Goal: Information Seeking & Learning: Learn about a topic

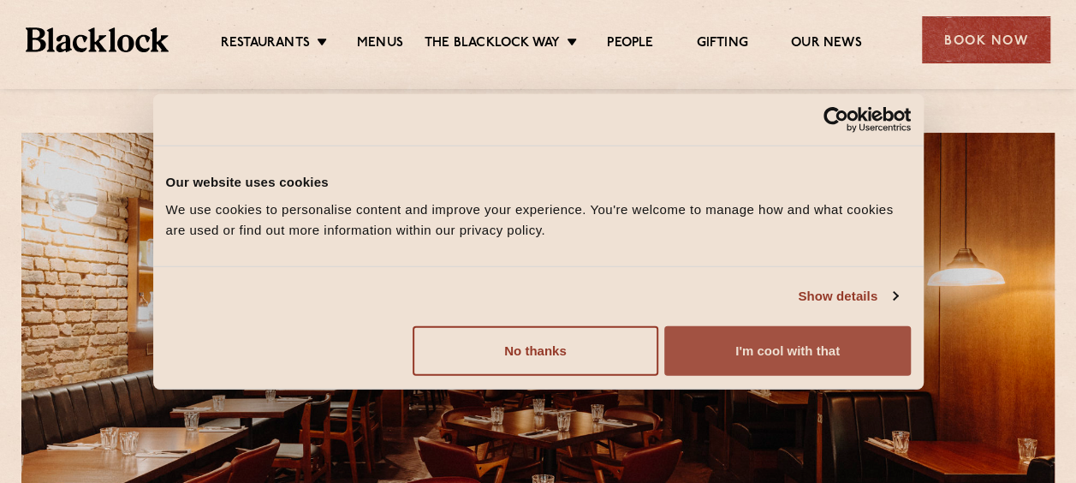
click at [803, 350] on button "I'm cool with that" at bounding box center [788, 350] width 246 height 50
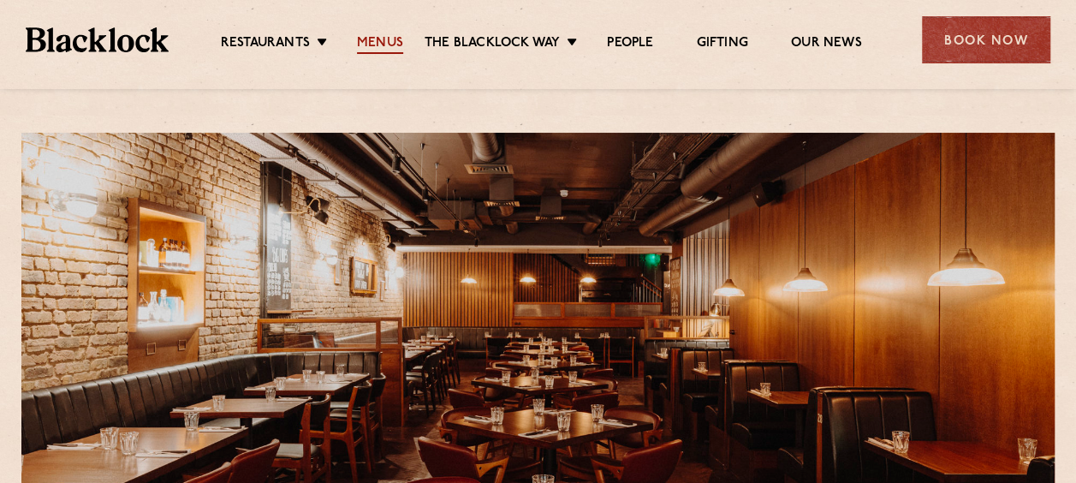
click at [389, 37] on link "Menus" at bounding box center [380, 44] width 46 height 19
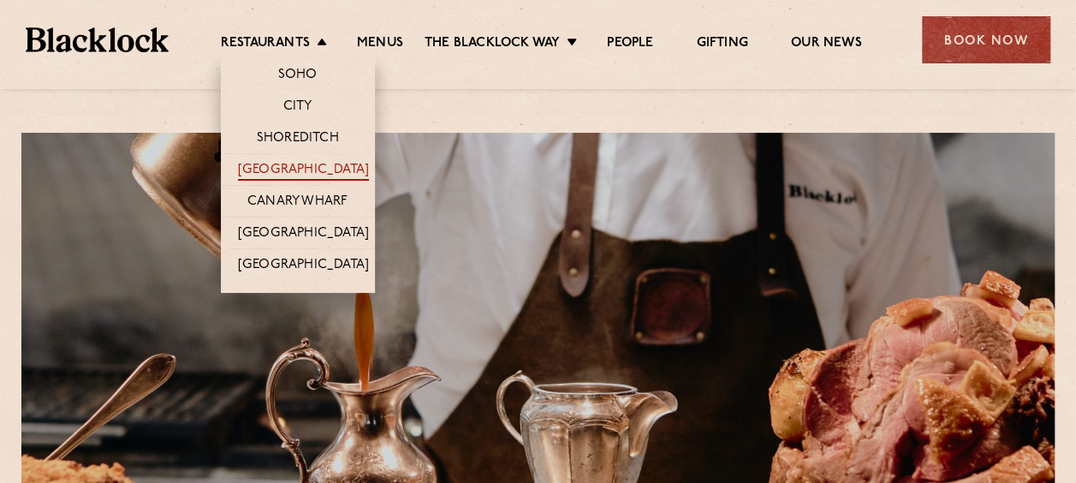
click at [304, 163] on link "[GEOGRAPHIC_DATA]" at bounding box center [303, 171] width 131 height 19
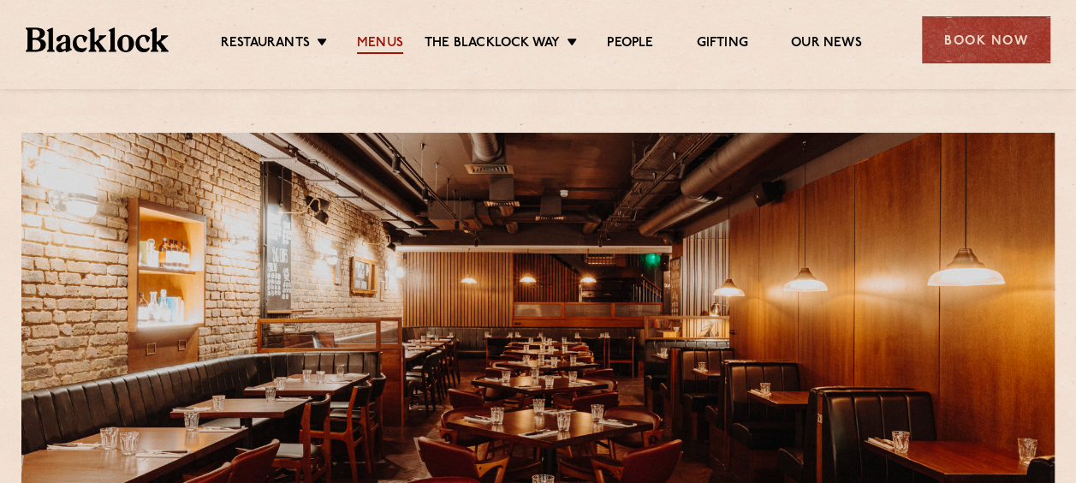
click at [388, 45] on link "Menus" at bounding box center [380, 44] width 46 height 19
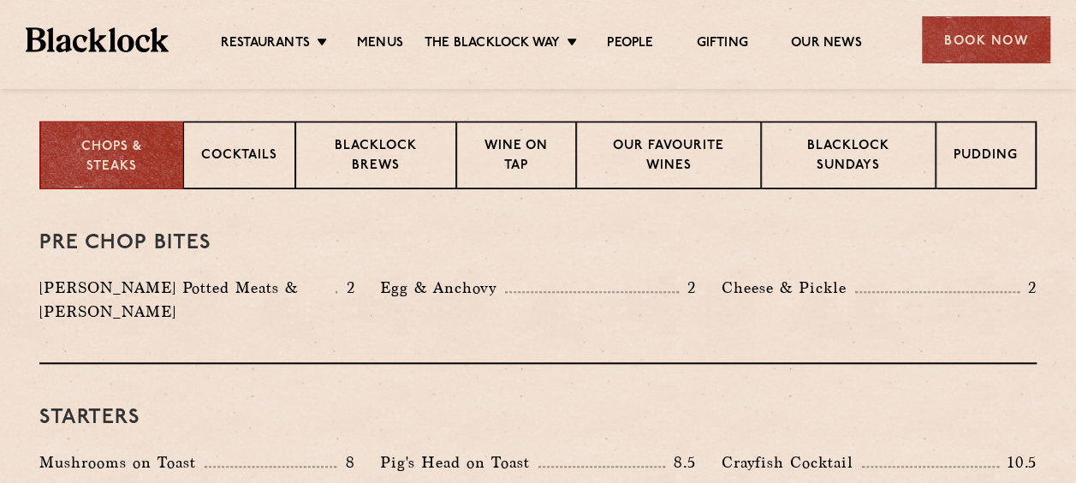
scroll to position [599, 0]
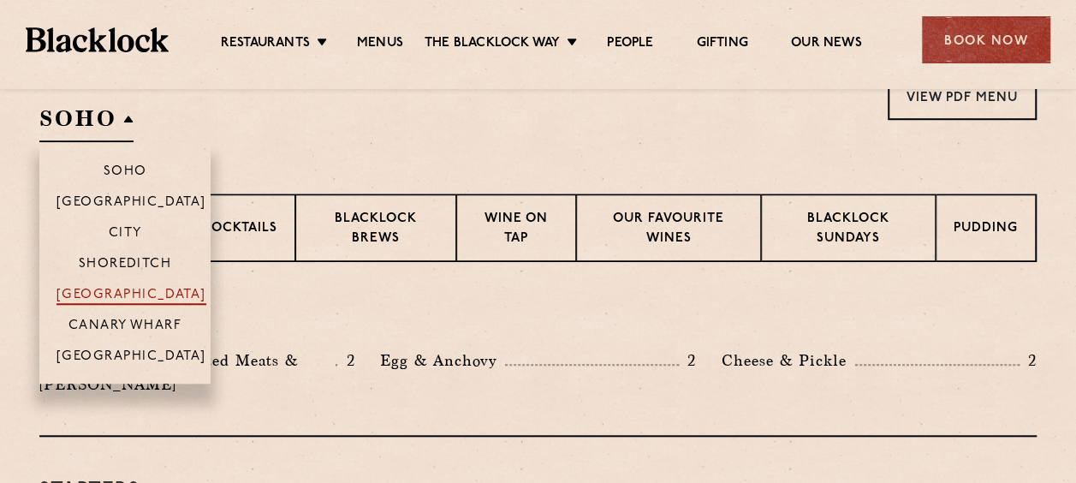
click at [138, 289] on p "[GEOGRAPHIC_DATA]" at bounding box center [132, 296] width 150 height 17
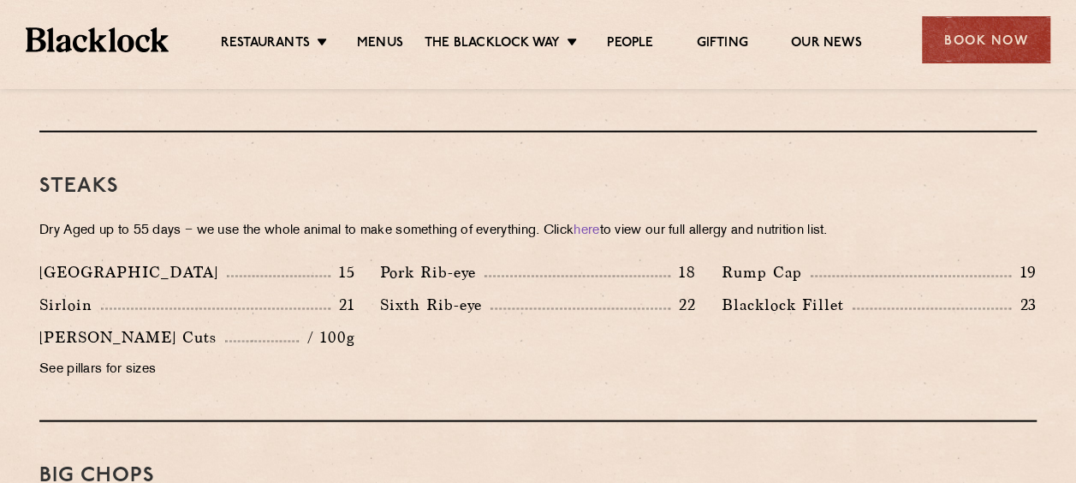
scroll to position [1627, 0]
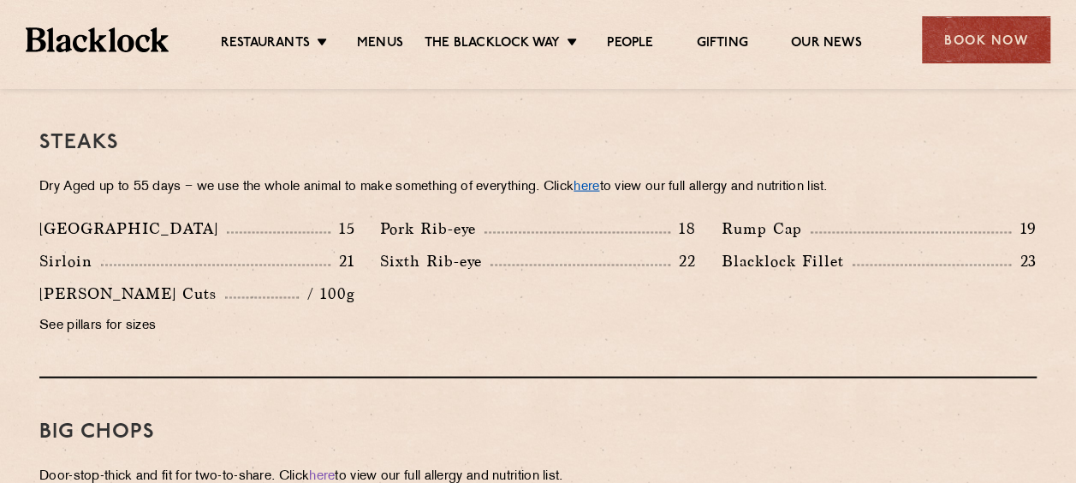
click at [599, 181] on link "here" at bounding box center [587, 187] width 26 height 13
